Goal: Register for event/course

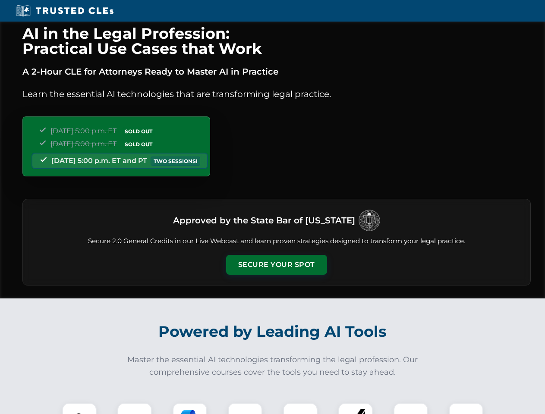
click at [276, 265] on button "Secure Your Spot" at bounding box center [276, 265] width 101 height 20
click at [79, 409] on img at bounding box center [79, 420] width 25 height 25
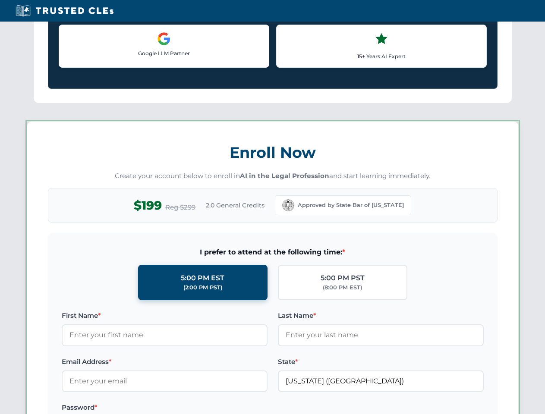
click at [190, 409] on label "Password *" at bounding box center [165, 408] width 206 height 10
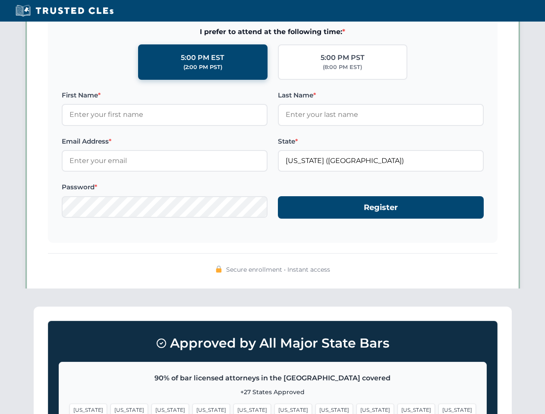
click at [398, 409] on span "[US_STATE]" at bounding box center [417, 410] width 38 height 13
